Goal: Information Seeking & Learning: Learn about a topic

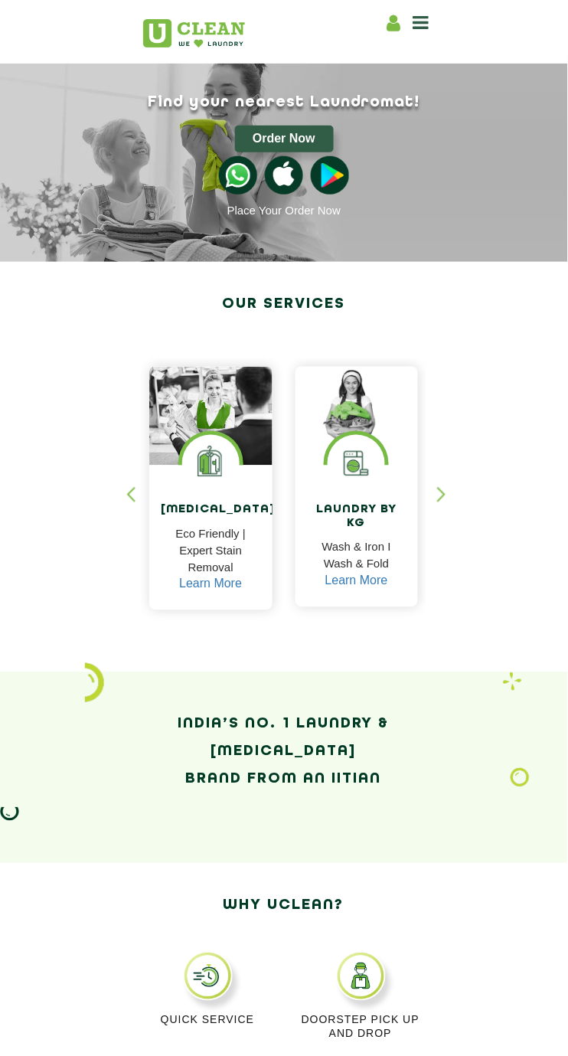
click at [214, 509] on h4 "[MEDICAL_DATA]" at bounding box center [211, 511] width 100 height 14
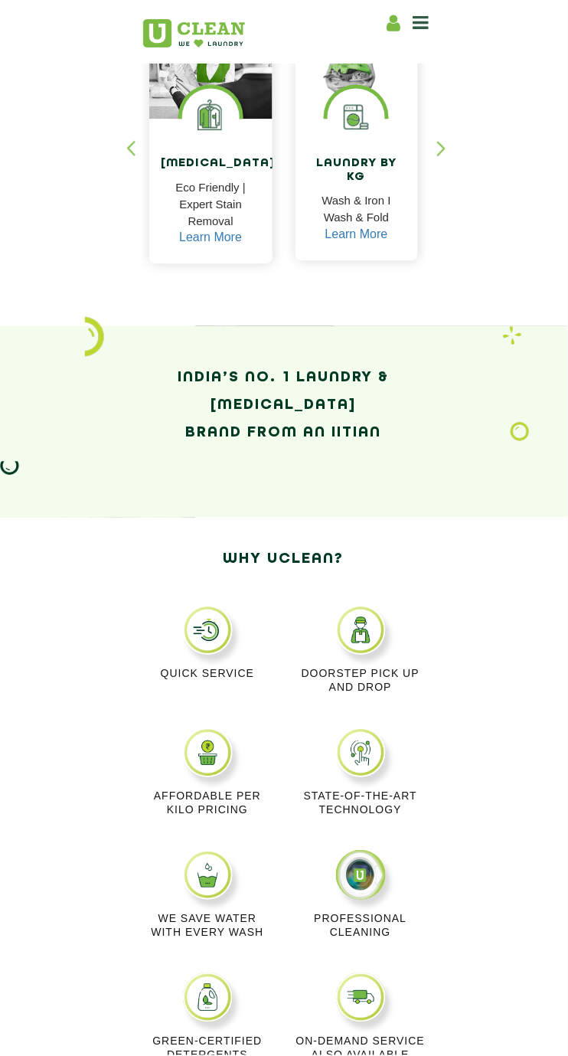
scroll to position [355, 0]
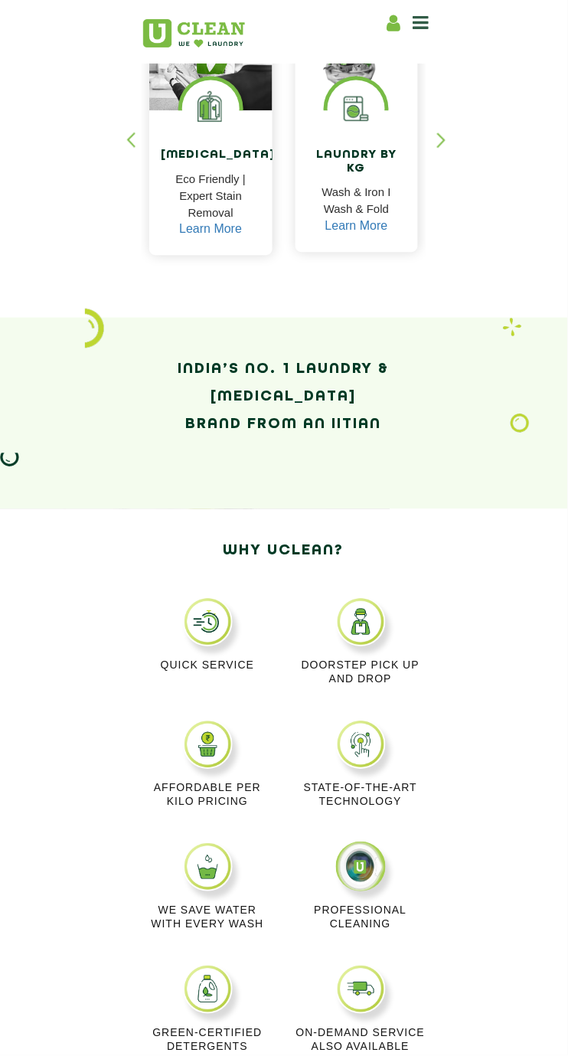
click at [365, 620] on img at bounding box center [361, 622] width 50 height 50
click at [368, 636] on img at bounding box center [361, 622] width 50 height 50
click at [369, 639] on img at bounding box center [361, 622] width 50 height 50
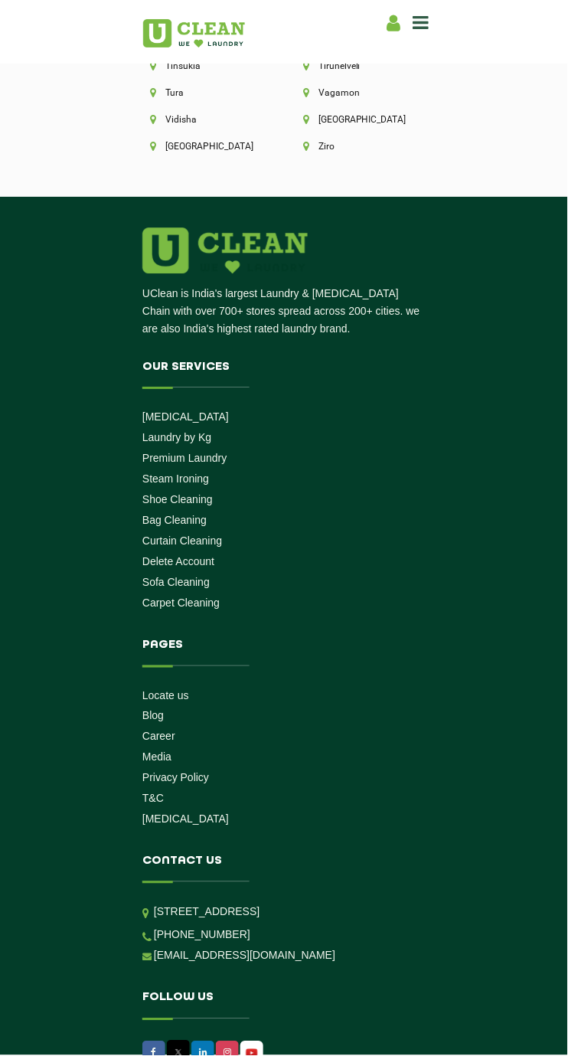
scroll to position [6066, 0]
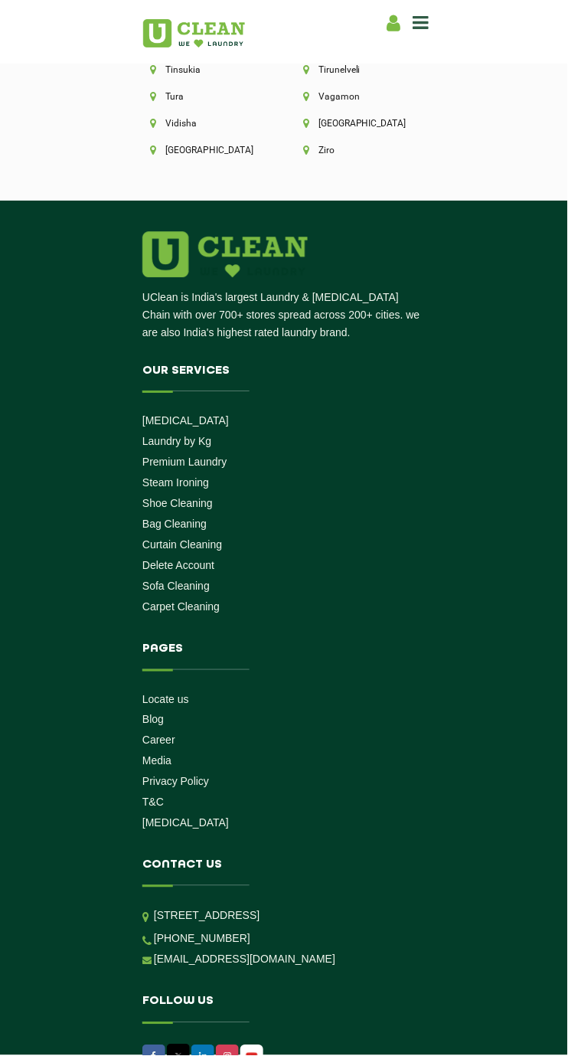
click at [427, 28] on icon at bounding box center [422, 22] width 16 height 18
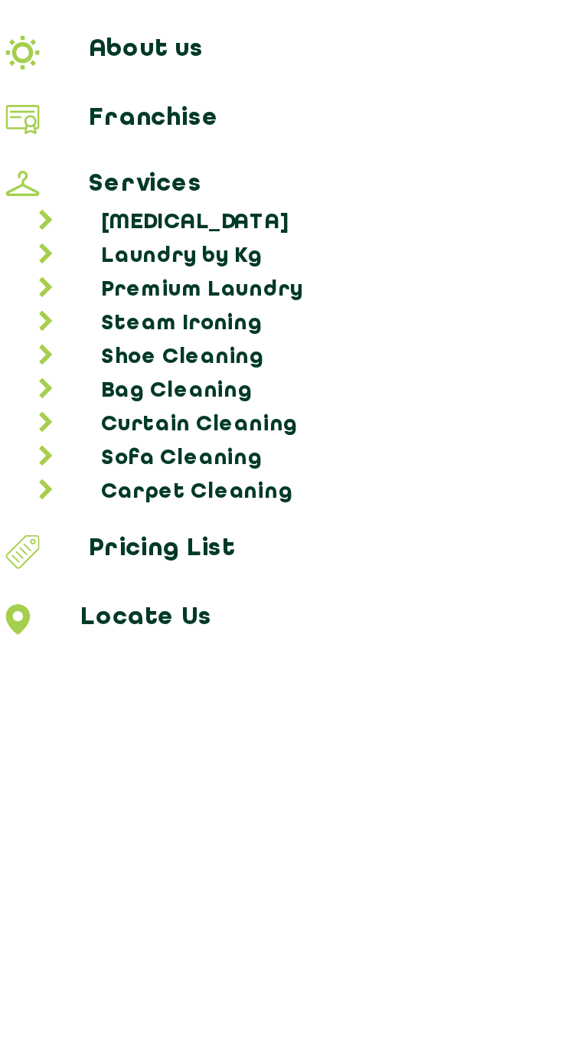
click at [112, 170] on link "[MEDICAL_DATA]" at bounding box center [292, 177] width 542 height 15
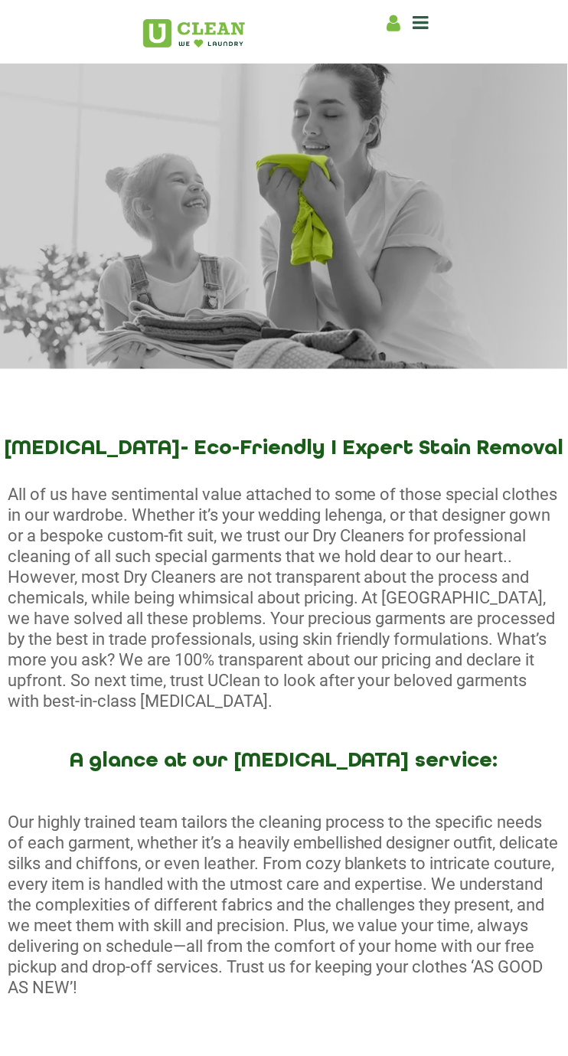
click at [424, 29] on icon at bounding box center [422, 22] width 16 height 18
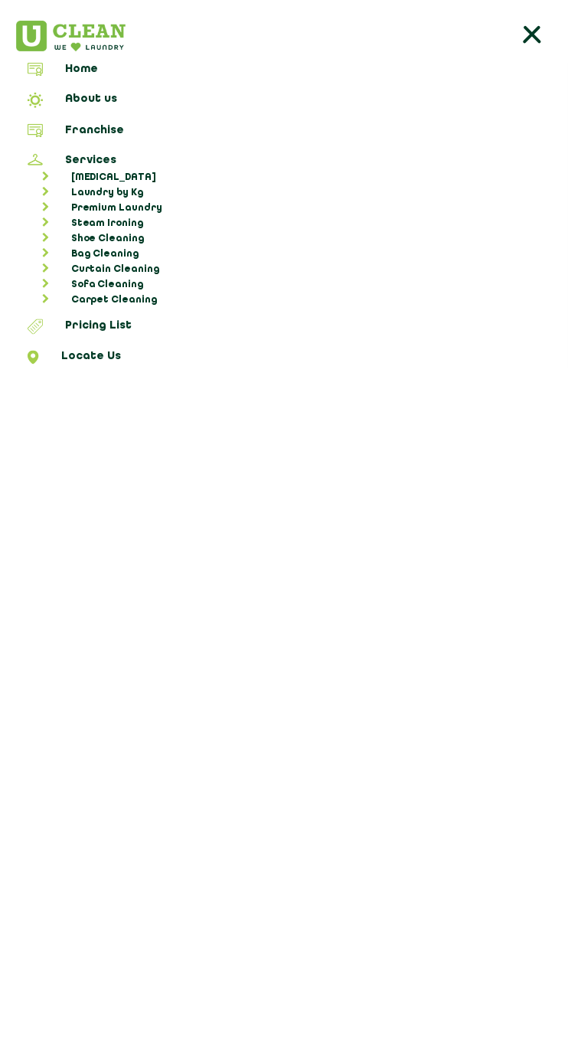
click at [103, 319] on link "Pricing List" at bounding box center [284, 329] width 558 height 20
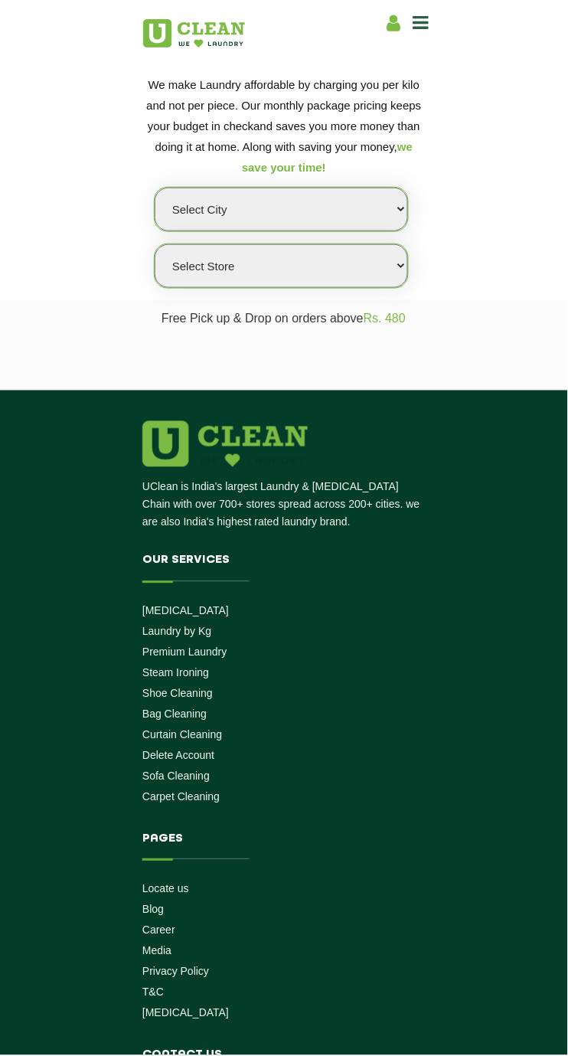
click at [375, 218] on select "Select city [GEOGRAPHIC_DATA] [GEOGRAPHIC_DATA] [GEOGRAPHIC_DATA] [GEOGRAPHIC_D…" at bounding box center [281, 210] width 253 height 44
select select "8"
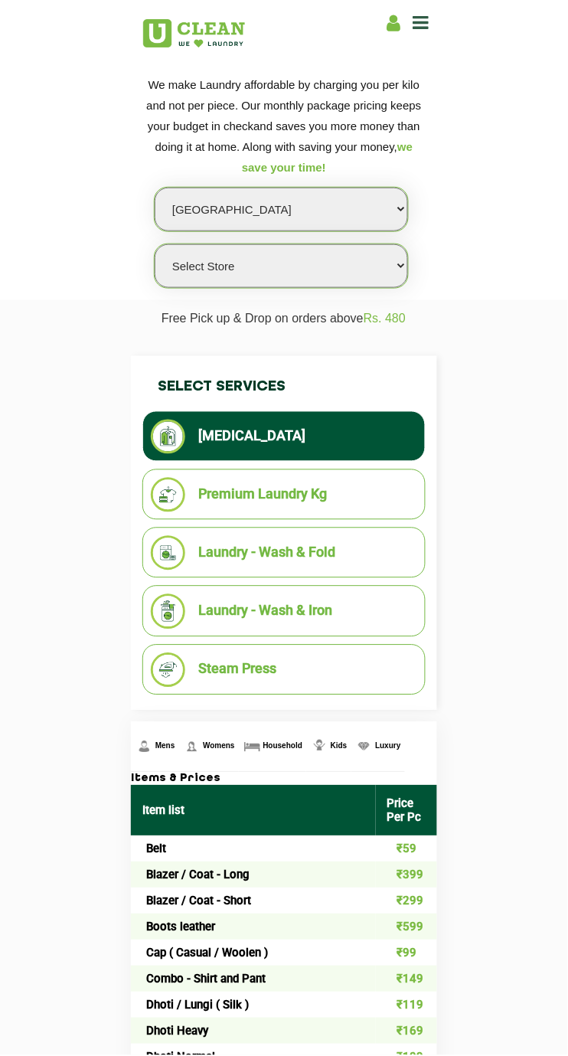
click at [378, 273] on select "Select Store [GEOGRAPHIC_DATA] [GEOGRAPHIC_DATA] [GEOGRAPHIC_DATA] [GEOGRAPHIC_…" at bounding box center [281, 266] width 253 height 44
click at [384, 271] on select "Select Store [GEOGRAPHIC_DATA] [GEOGRAPHIC_DATA] [GEOGRAPHIC_DATA] [GEOGRAPHIC_…" at bounding box center [281, 266] width 253 height 44
select select "301"
click at [424, 27] on icon at bounding box center [422, 22] width 16 height 18
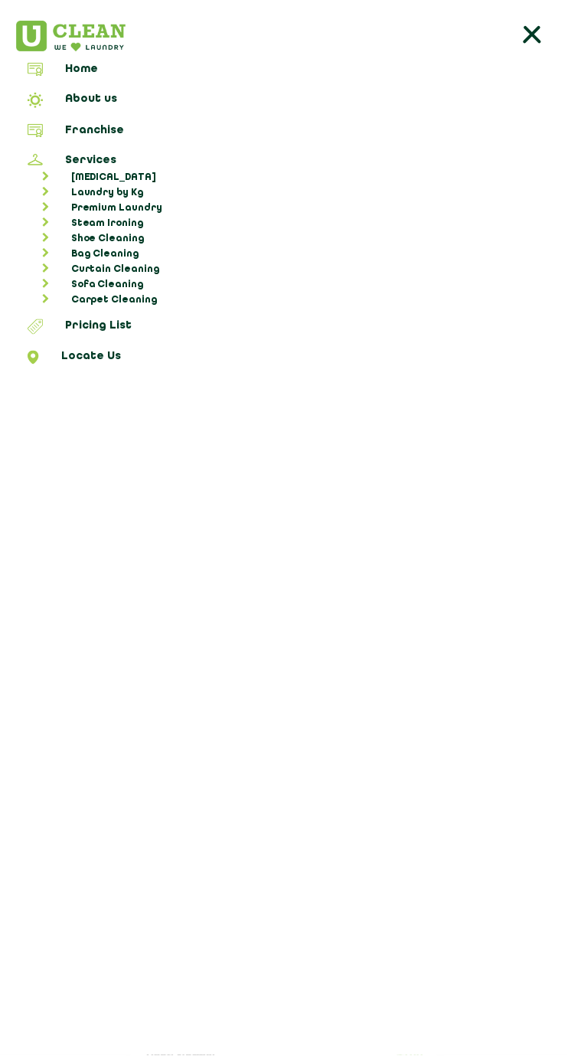
click at [84, 77] on link "Home" at bounding box center [284, 72] width 558 height 18
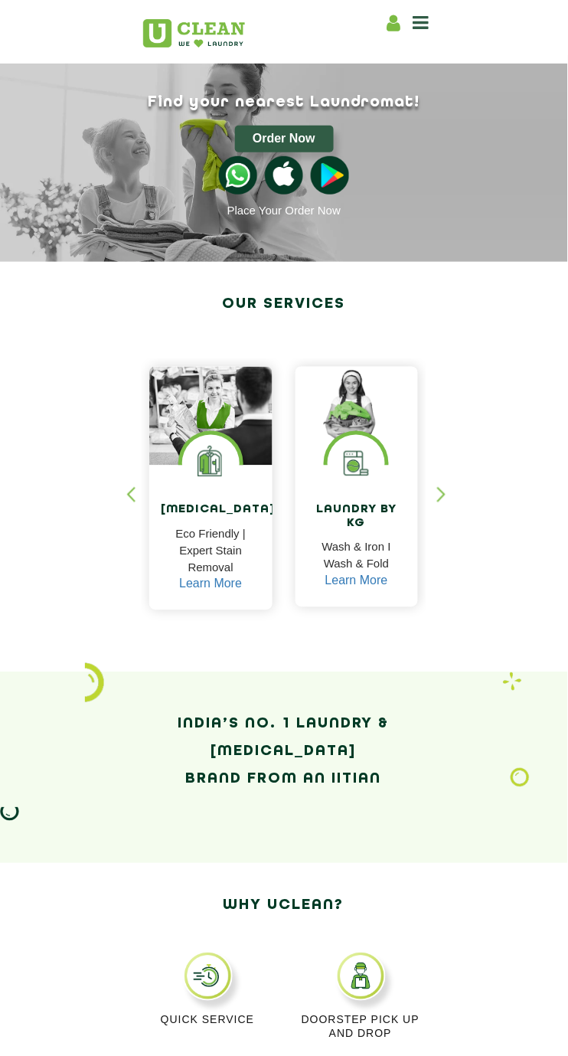
click at [234, 181] on img at bounding box center [238, 175] width 38 height 38
